Goal: Communication & Community: Answer question/provide support

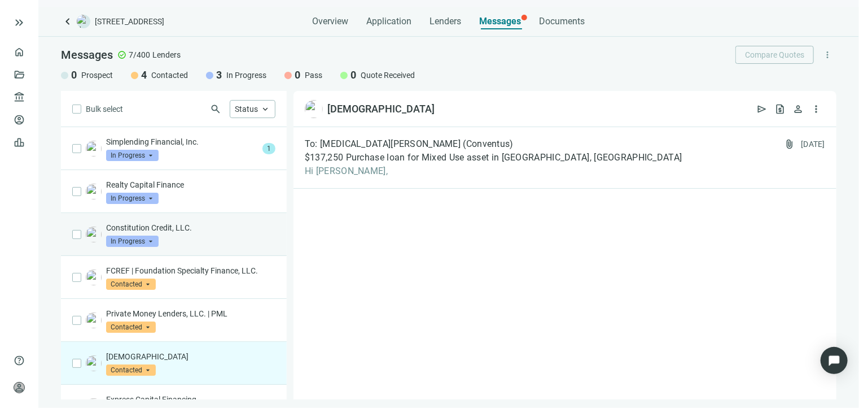
click at [161, 242] on div "Constitution Credit, LLC. In Progress arrow_drop_down" at bounding box center [190, 234] width 169 height 25
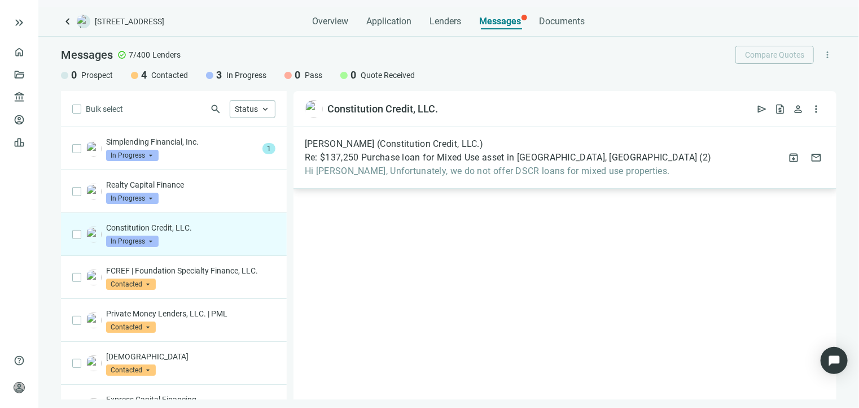
click at [399, 168] on span "Hi [PERSON_NAME], Unfortunately, we do not offer DSCR loans for mixed use prope…" at bounding box center [508, 170] width 407 height 11
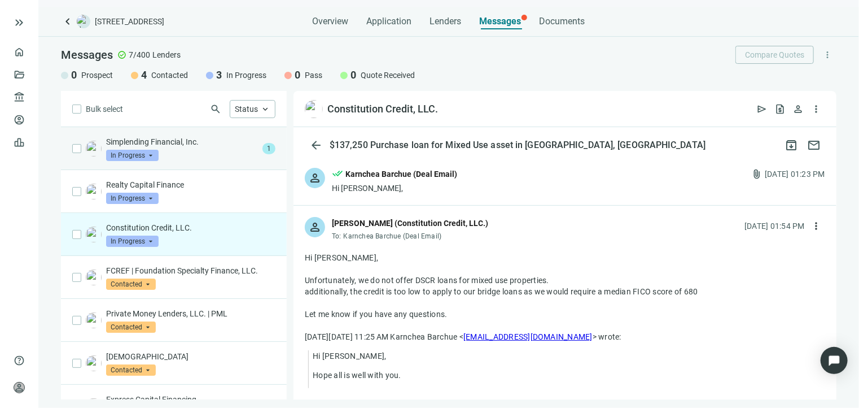
click at [185, 156] on div "Simplending Financial, Inc. In Progress arrow_drop_down" at bounding box center [182, 148] width 152 height 25
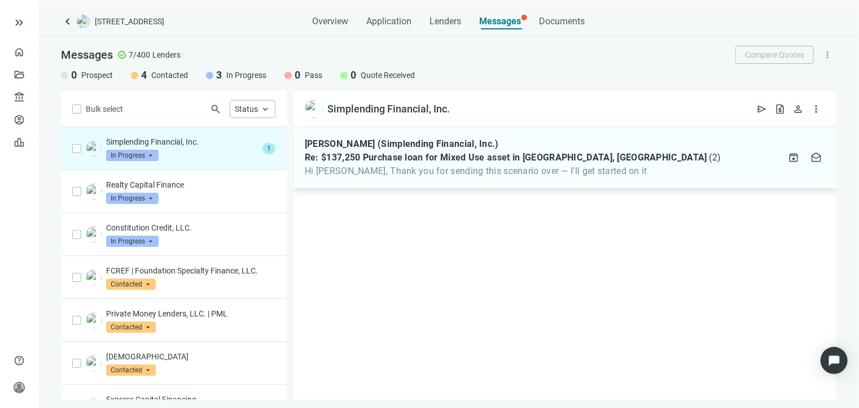
click at [389, 174] on span "Hi [PERSON_NAME], Thank you for sending this scenario over — I’ll get started o…" at bounding box center [513, 170] width 417 height 11
